Goal: Task Accomplishment & Management: Manage account settings

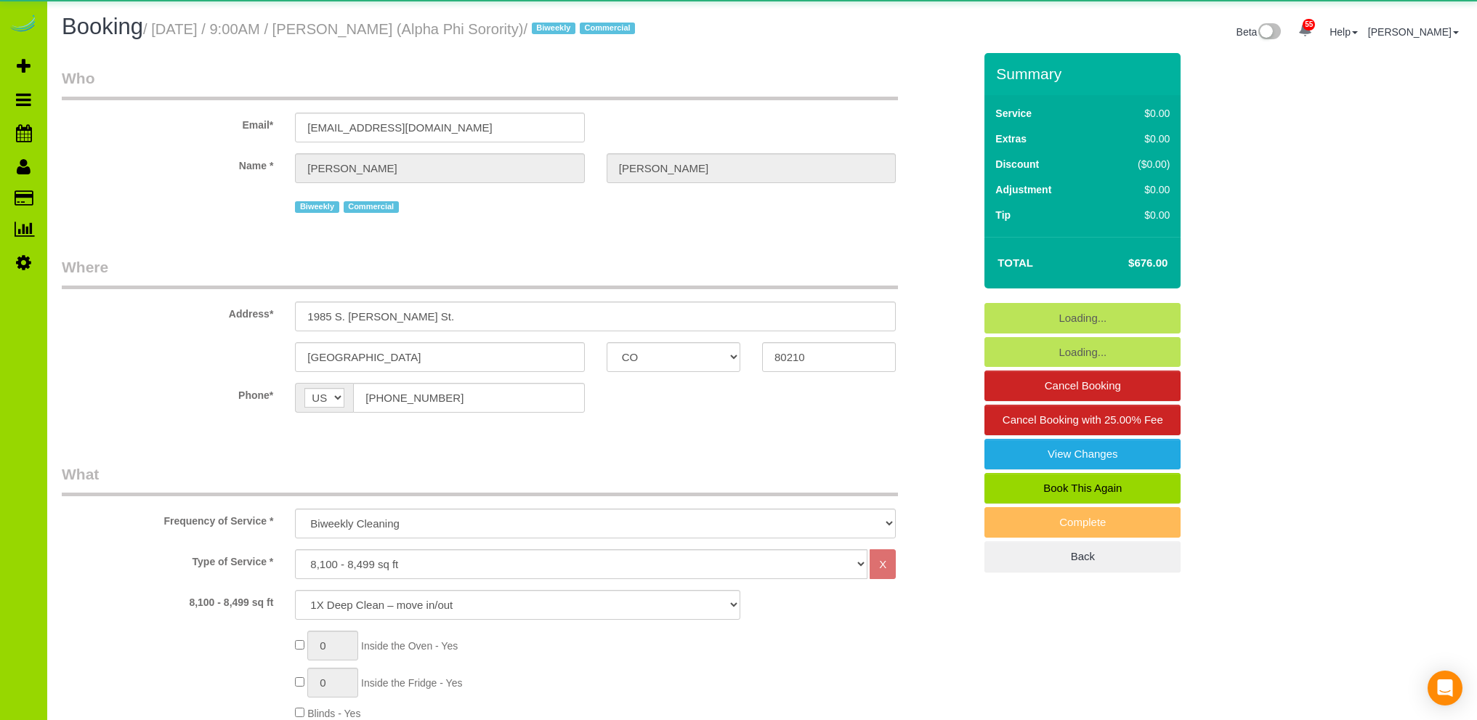
select select "CO"
select select "spot1"
select select "number:1"
select select "number:21"
select select "object:1240"
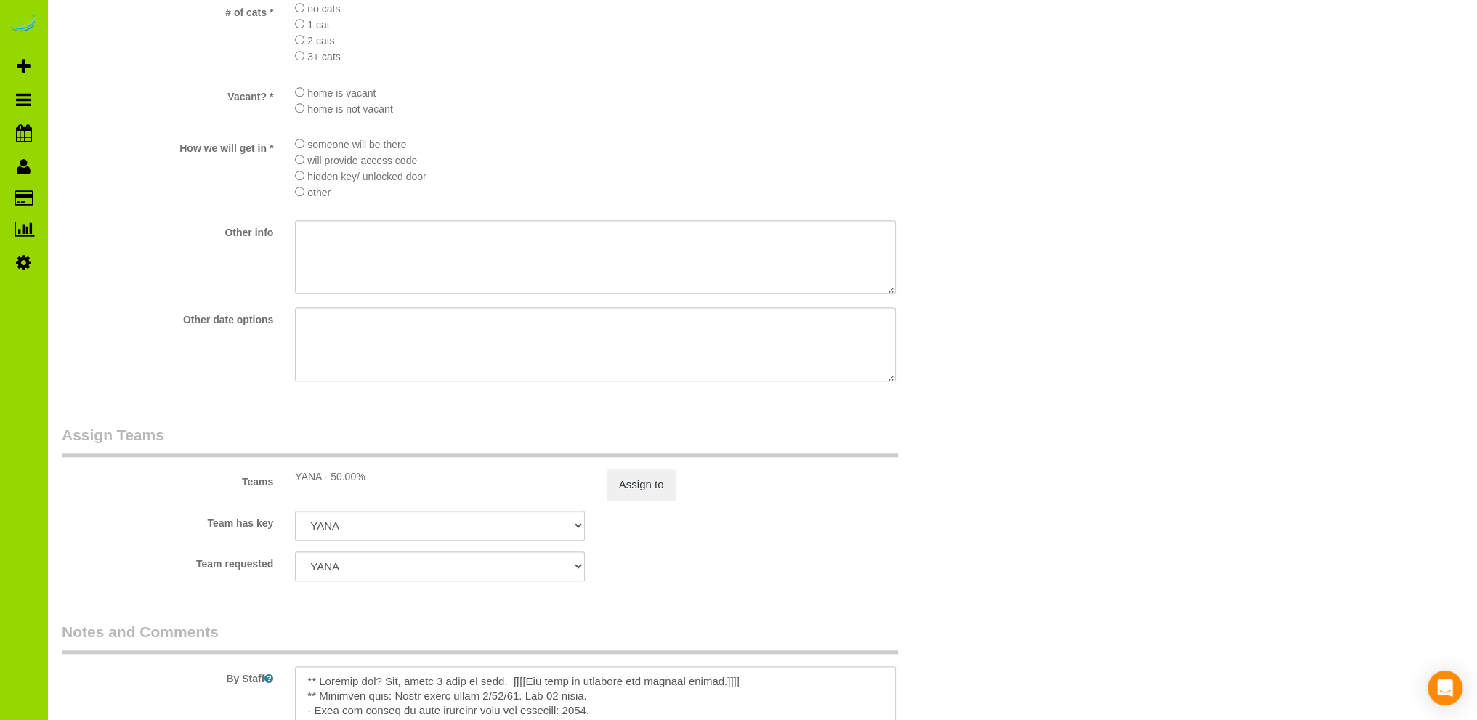
scroll to position [1744, 0]
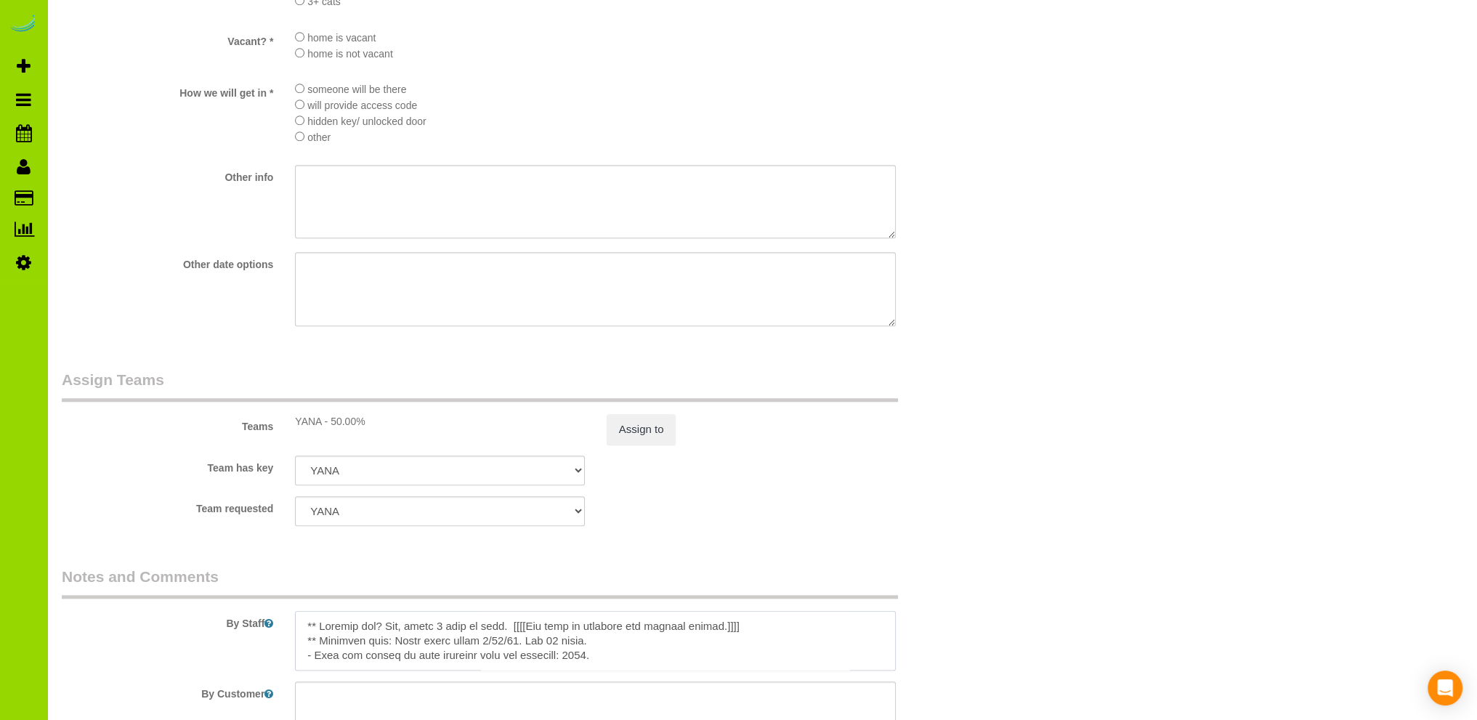
click at [447, 630] on textarea at bounding box center [595, 641] width 601 height 60
drag, startPoint x: 778, startPoint y: 629, endPoint x: 566, endPoint y: 627, distance: 212.2
click at [566, 626] on textarea at bounding box center [595, 641] width 601 height 60
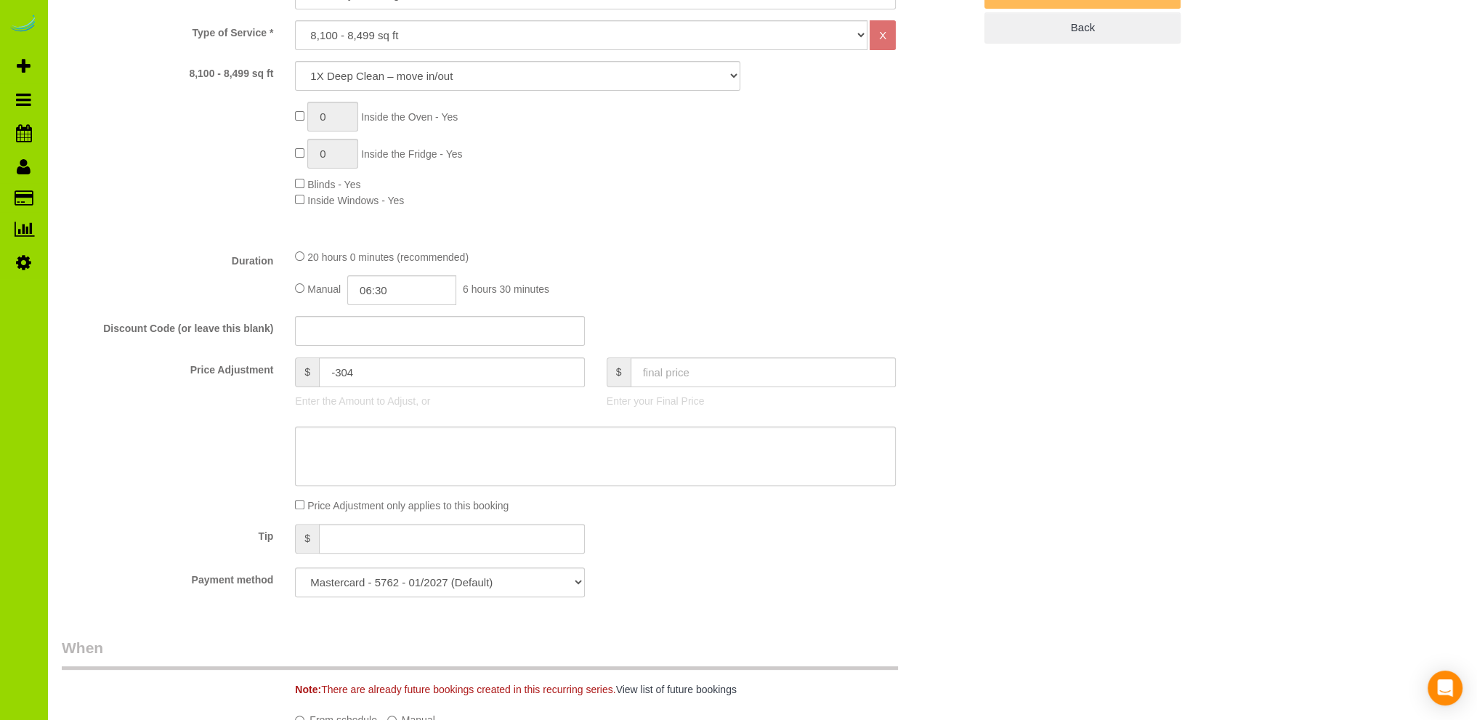
scroll to position [0, 0]
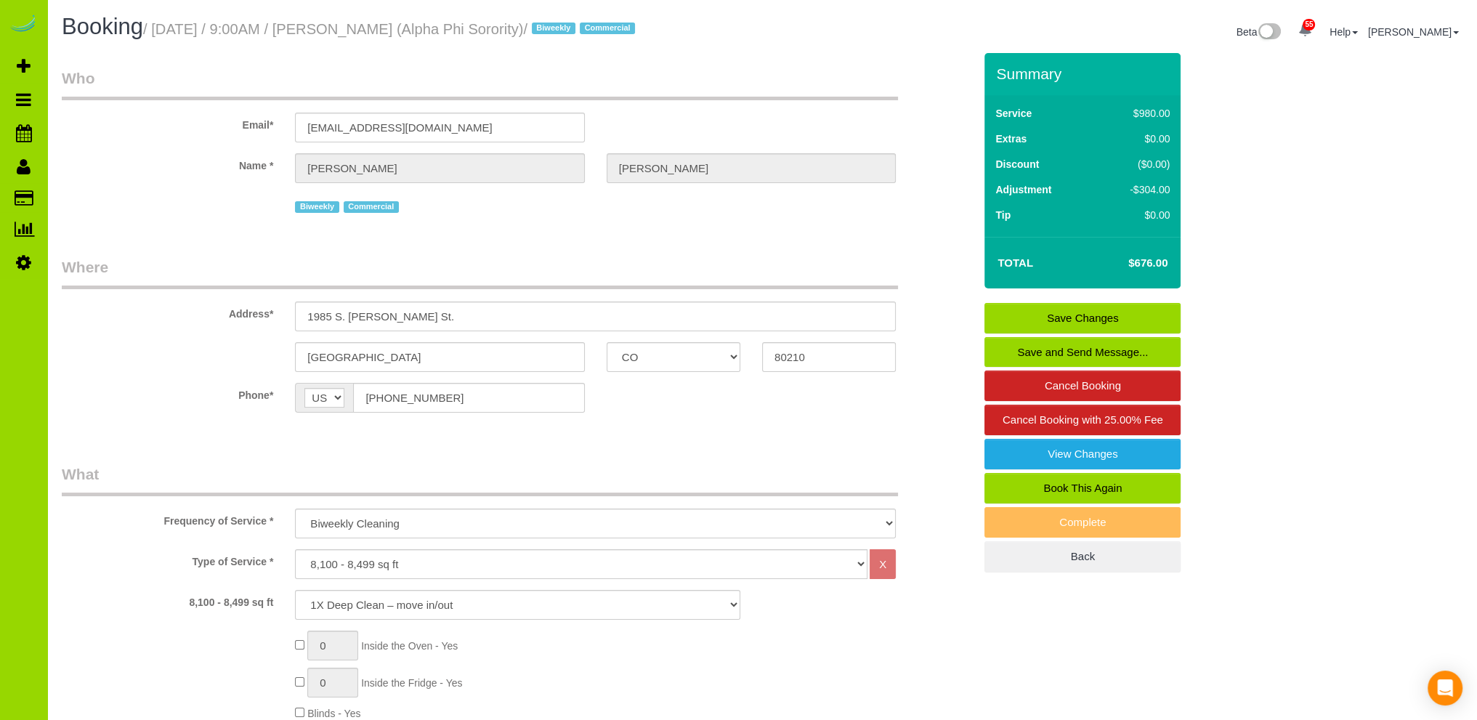
type textarea "** Laundry day? Yes, about 4 beds to make. Let's bag and hold this laundry for …"
click at [1072, 314] on link "Save Changes" at bounding box center [1083, 318] width 196 height 31
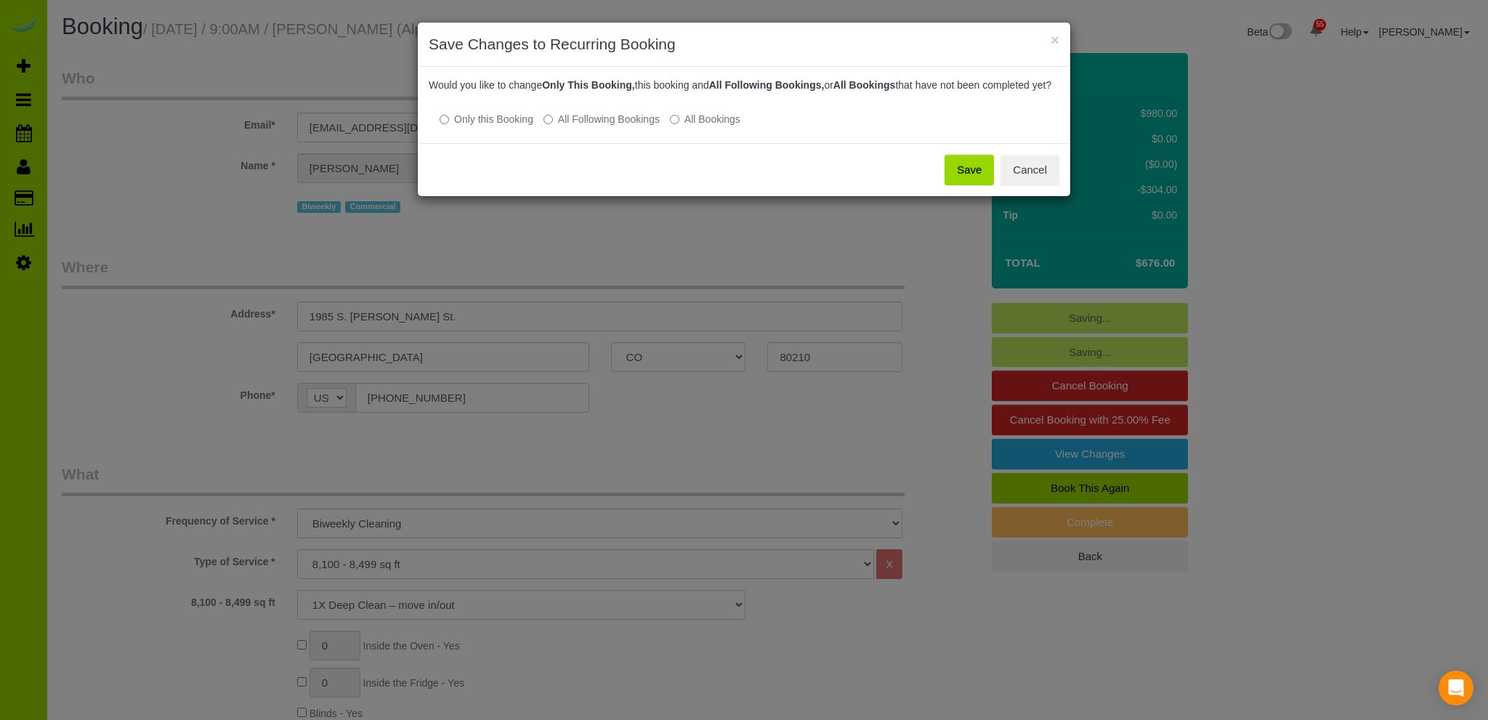
click at [972, 179] on button "Save" at bounding box center [969, 170] width 49 height 31
